Goal: Check status: Check status

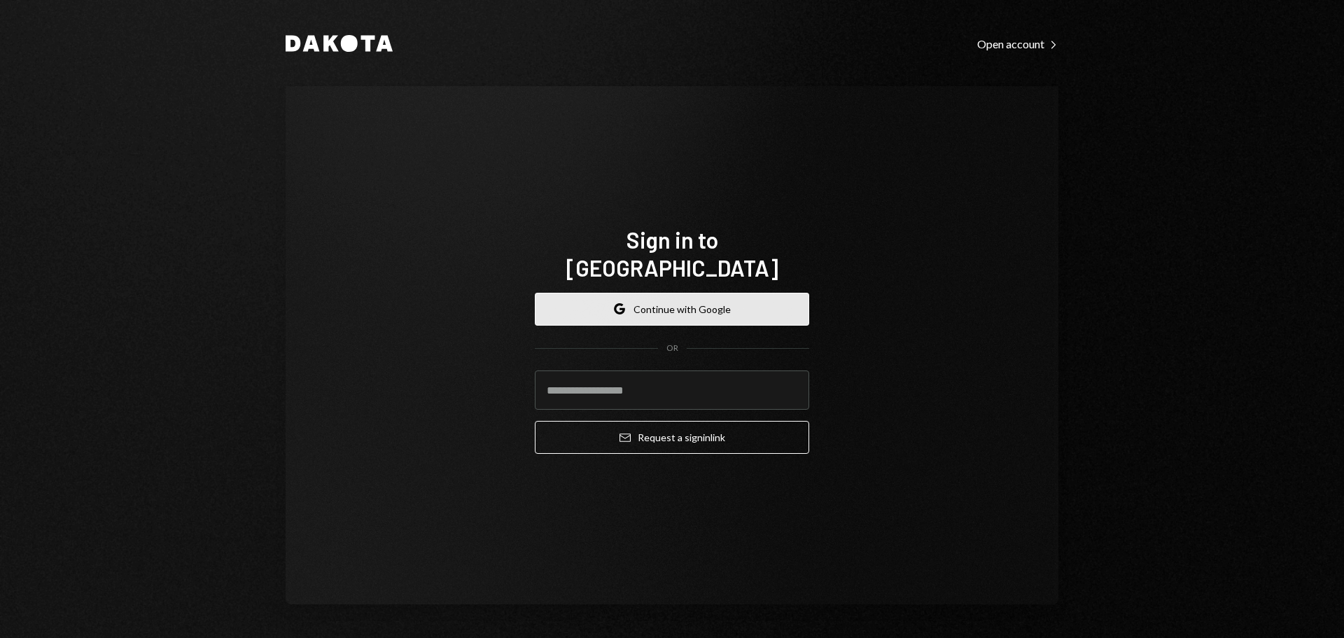
click at [655, 296] on button "Google Continue with Google" at bounding box center [672, 309] width 275 height 33
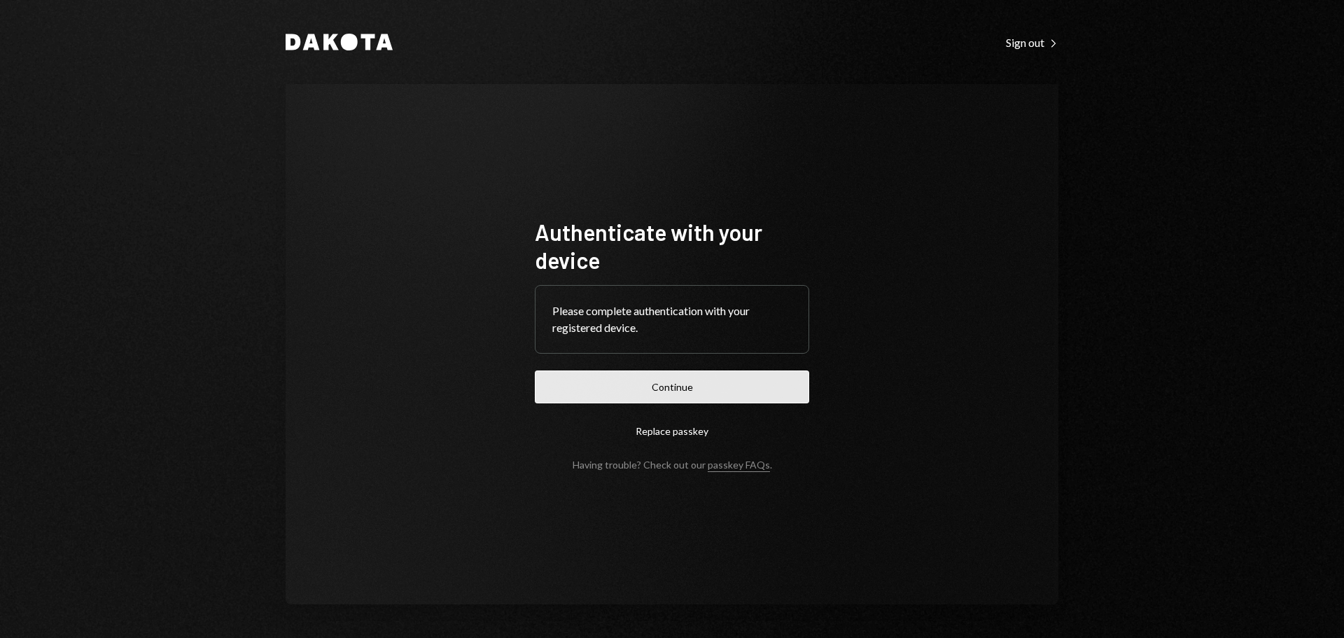
click at [686, 384] on button "Continue" at bounding box center [672, 386] width 275 height 33
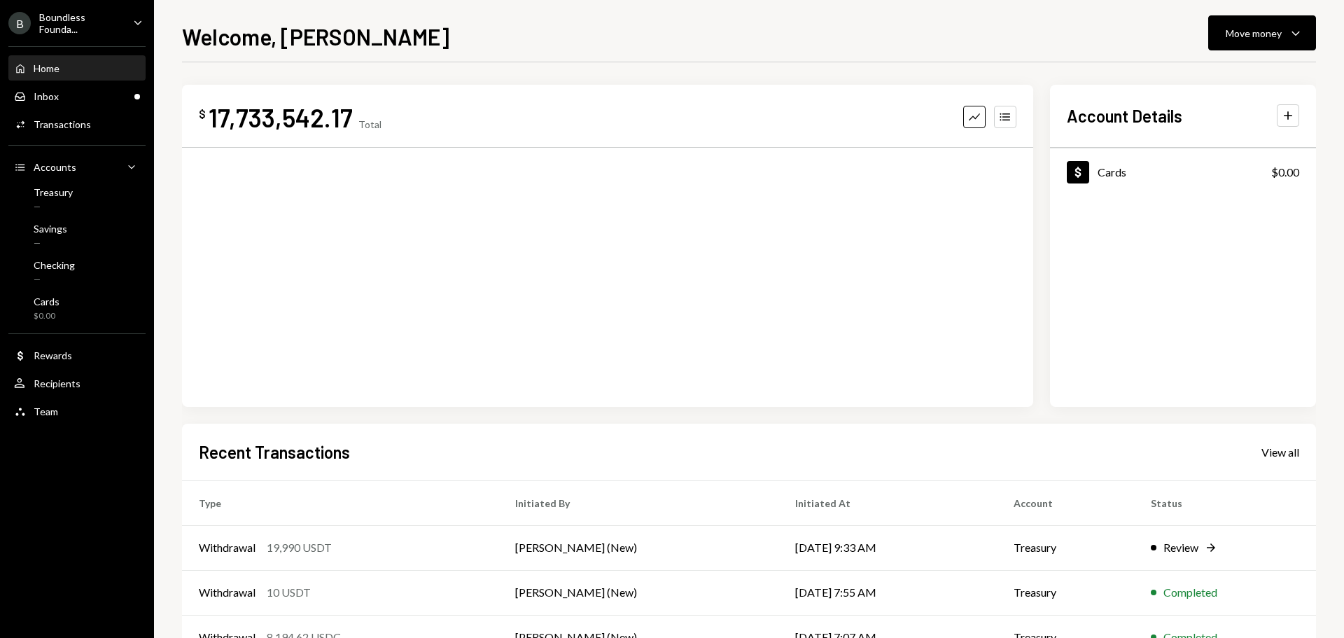
click at [46, 27] on div "Boundless Founda..." at bounding box center [80, 23] width 83 height 24
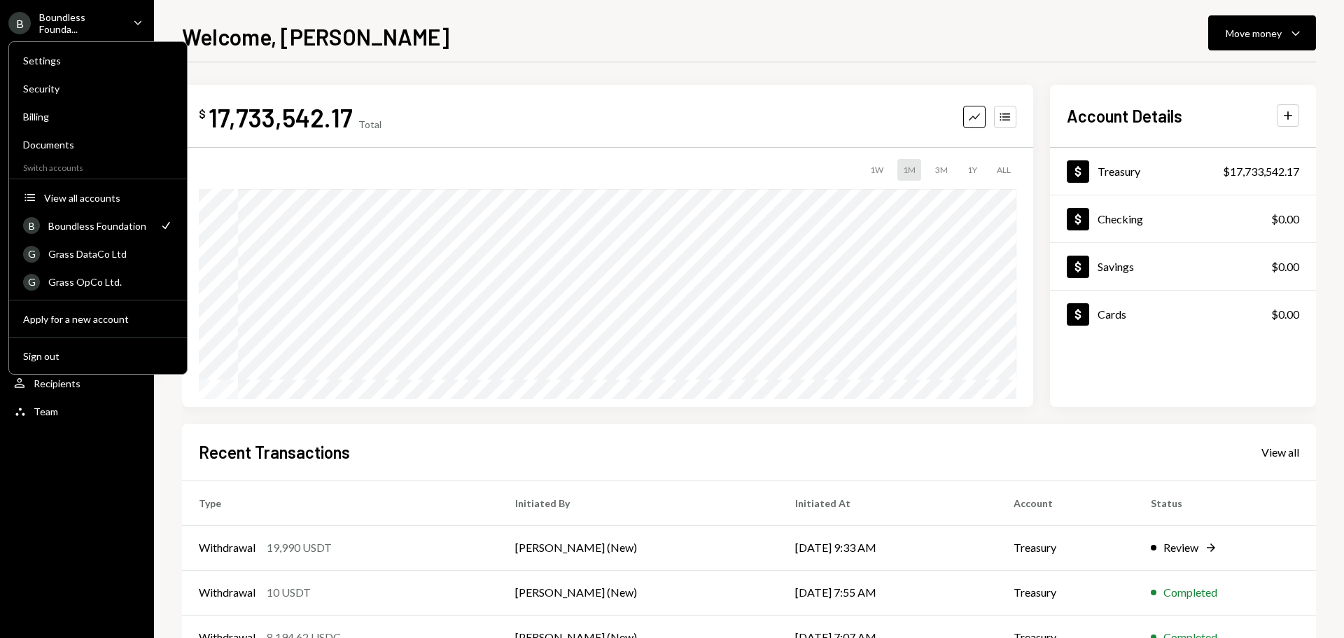
drag, startPoint x: 519, startPoint y: 41, endPoint x: 459, endPoint y: 46, distance: 60.4
click at [516, 40] on div "Welcome, [PERSON_NAME] Move money Caret Down" at bounding box center [749, 35] width 1134 height 31
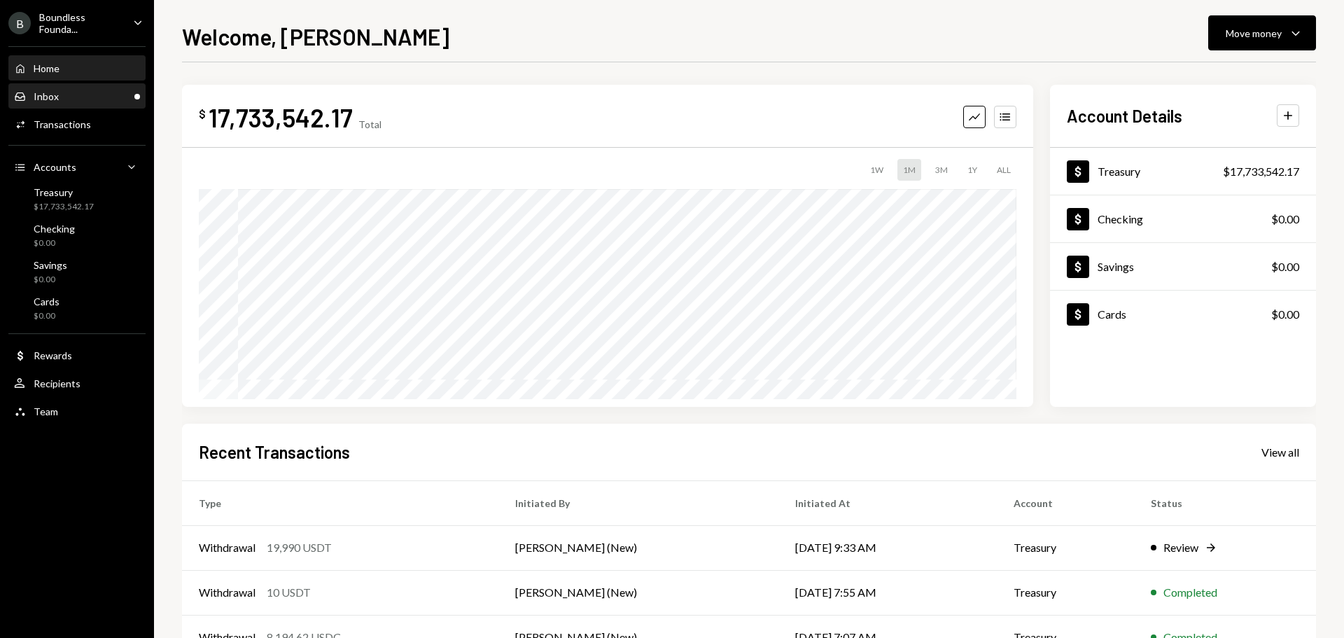
click at [106, 90] on div "Inbox Inbox" at bounding box center [77, 96] width 126 height 13
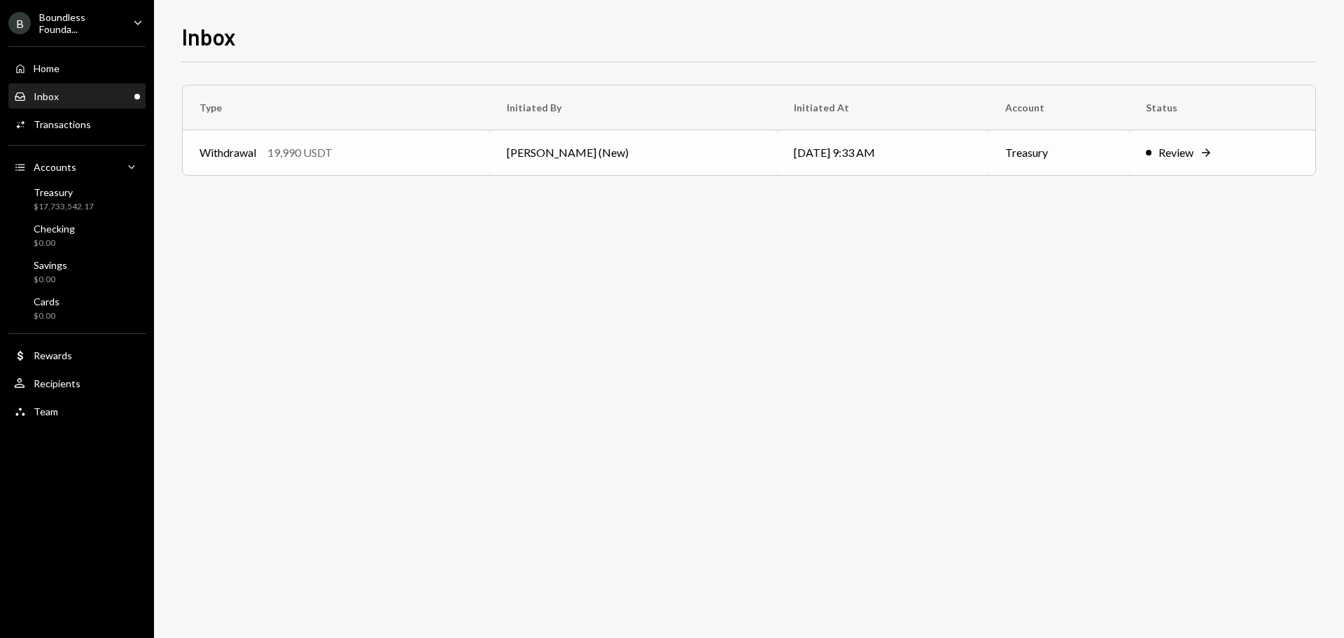
click at [358, 158] on div "Withdrawal 19,990 USDT" at bounding box center [337, 152] width 274 height 17
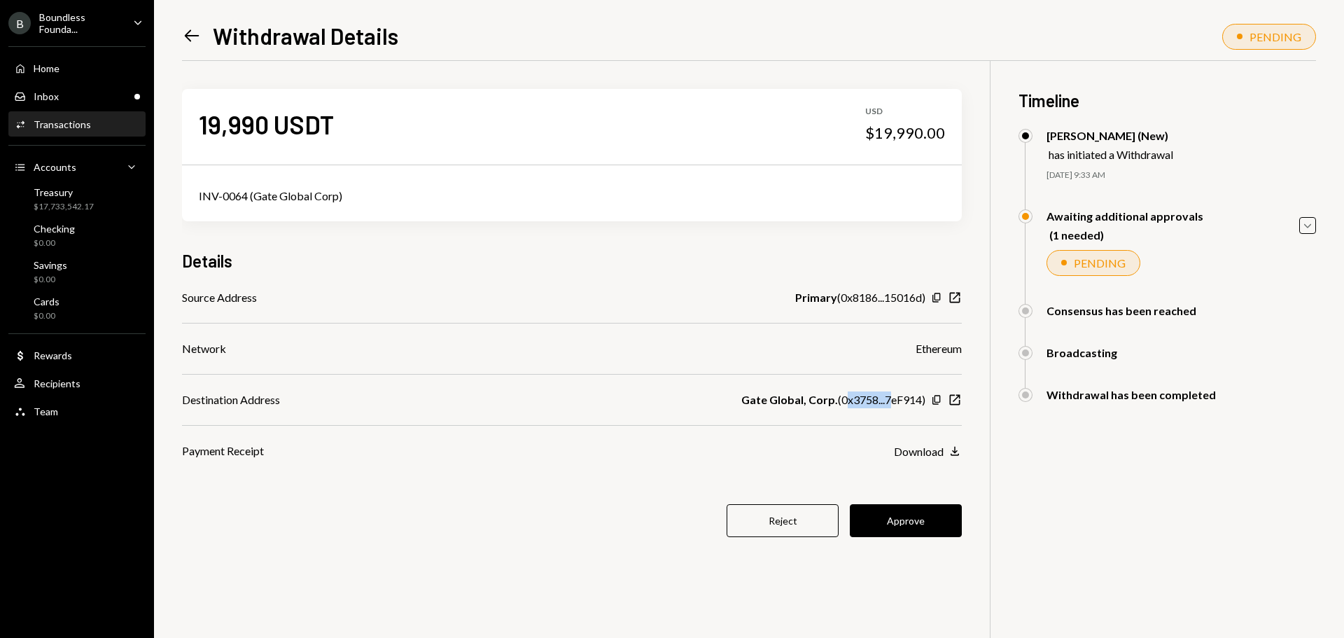
drag, startPoint x: 845, startPoint y: 401, endPoint x: 891, endPoint y: 399, distance: 46.2
click at [891, 399] on div "Gate Global, Corp. ( 0x3758...7eF914 )" at bounding box center [834, 399] width 184 height 17
click at [884, 401] on div "Gate Global, Corp. ( 0x3758...7eF914 )" at bounding box center [834, 399] width 184 height 17
click at [908, 521] on button "Approve" at bounding box center [906, 520] width 112 height 33
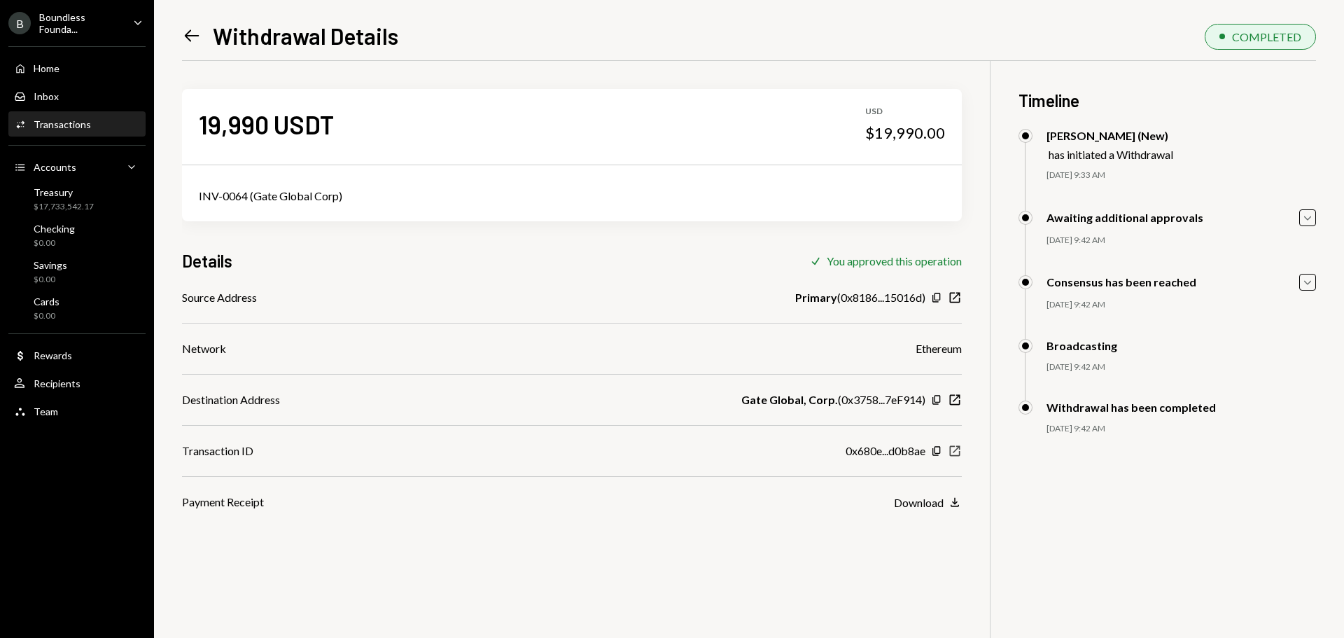
click at [960, 452] on icon "button" at bounding box center [955, 451] width 11 height 11
drag, startPoint x: 170, startPoint y: 34, endPoint x: 180, endPoint y: 34, distance: 9.8
click at [170, 34] on div "Left Arrow Withdrawal Details COMPLETED 19,990 USDT USD $19,990.00 INV-0064 (Ga…" at bounding box center [749, 319] width 1190 height 638
click at [188, 30] on icon "Left Arrow" at bounding box center [192, 36] width 20 height 20
